Goal: Task Accomplishment & Management: Manage account settings

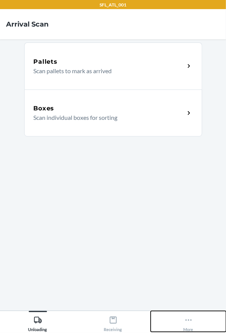
click at [197, 319] on button "More" at bounding box center [188, 321] width 75 height 21
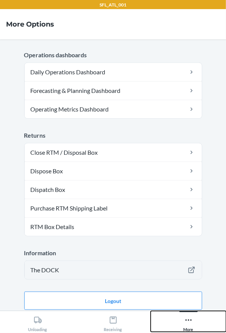
scroll to position [216, 0]
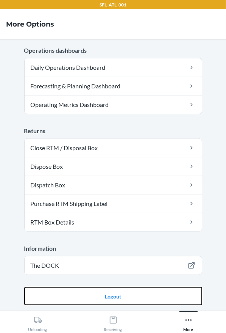
click at [156, 294] on button "Logout" at bounding box center [113, 296] width 178 height 18
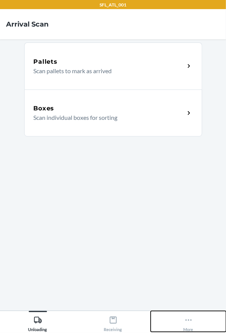
drag, startPoint x: 202, startPoint y: 322, endPoint x: 187, endPoint y: 312, distance: 17.9
click at [202, 322] on button "More" at bounding box center [188, 321] width 75 height 21
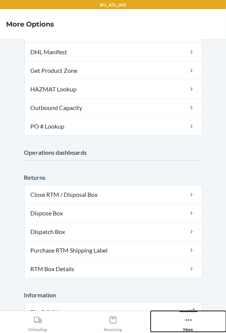
scroll to position [160, 0]
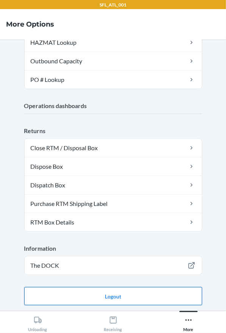
click at [154, 300] on button "Logout" at bounding box center [113, 296] width 178 height 18
